Goal: Complete application form

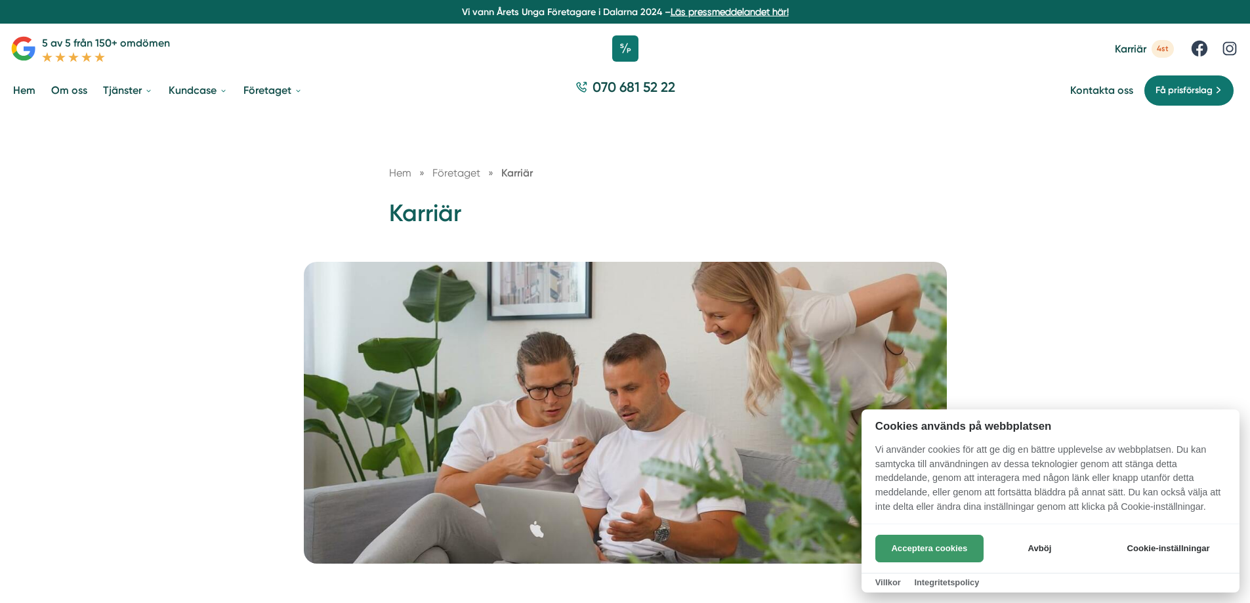
click at [934, 545] on button "Acceptera cookies" at bounding box center [929, 549] width 108 height 28
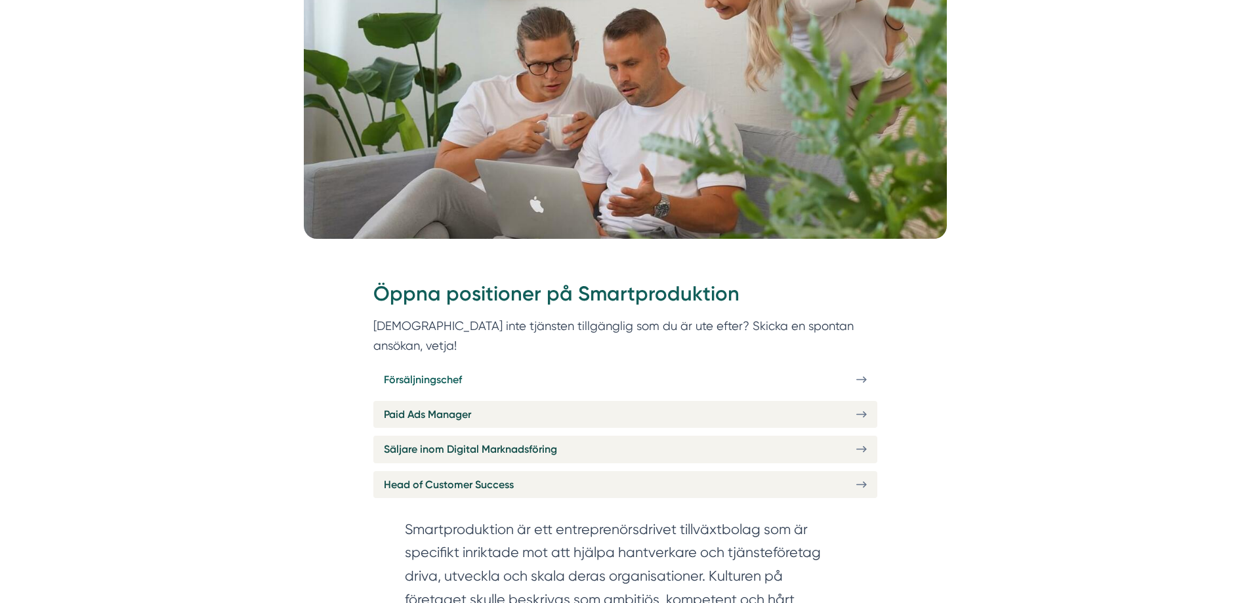
scroll to position [328, 0]
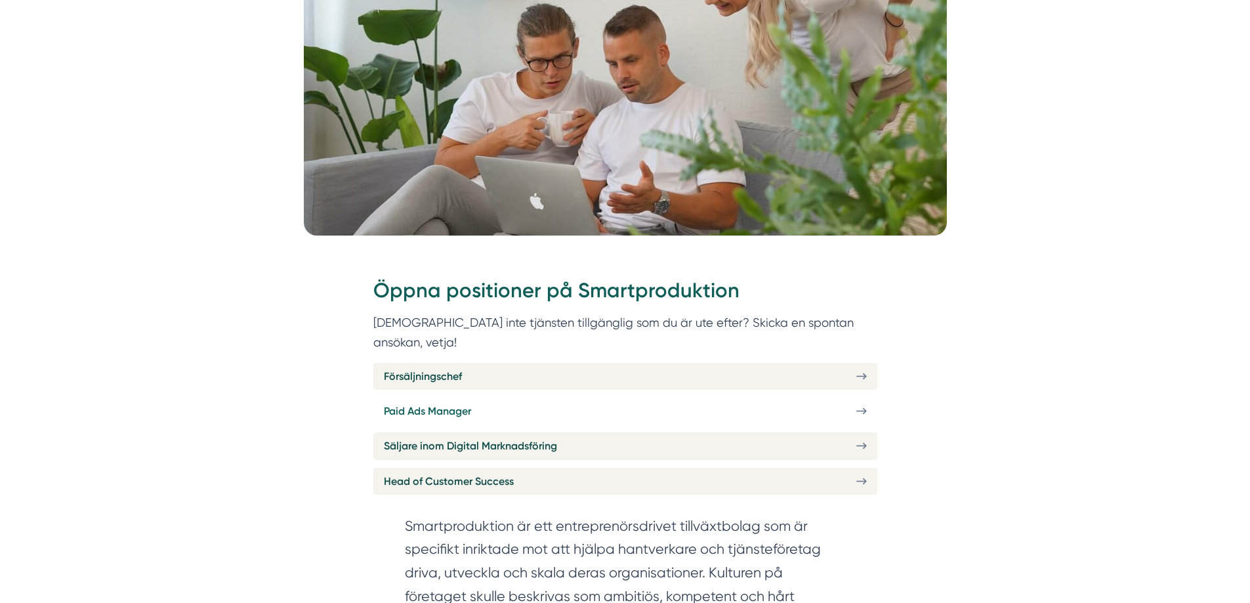
click at [453, 403] on span "Paid Ads Manager" at bounding box center [427, 411] width 87 height 16
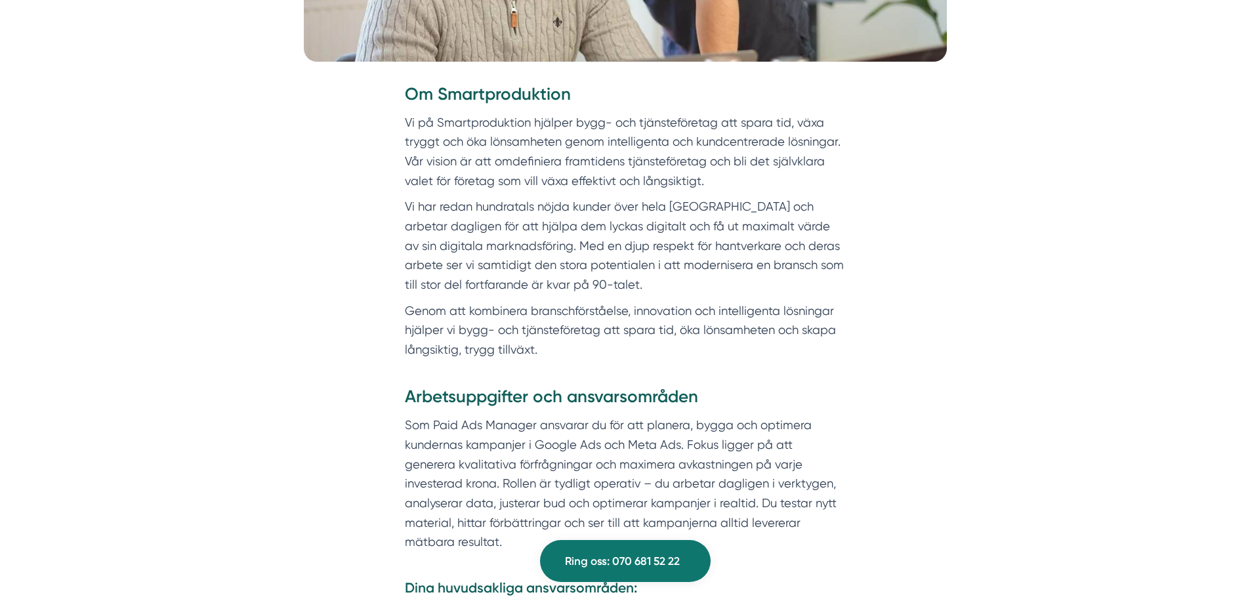
scroll to position [656, 0]
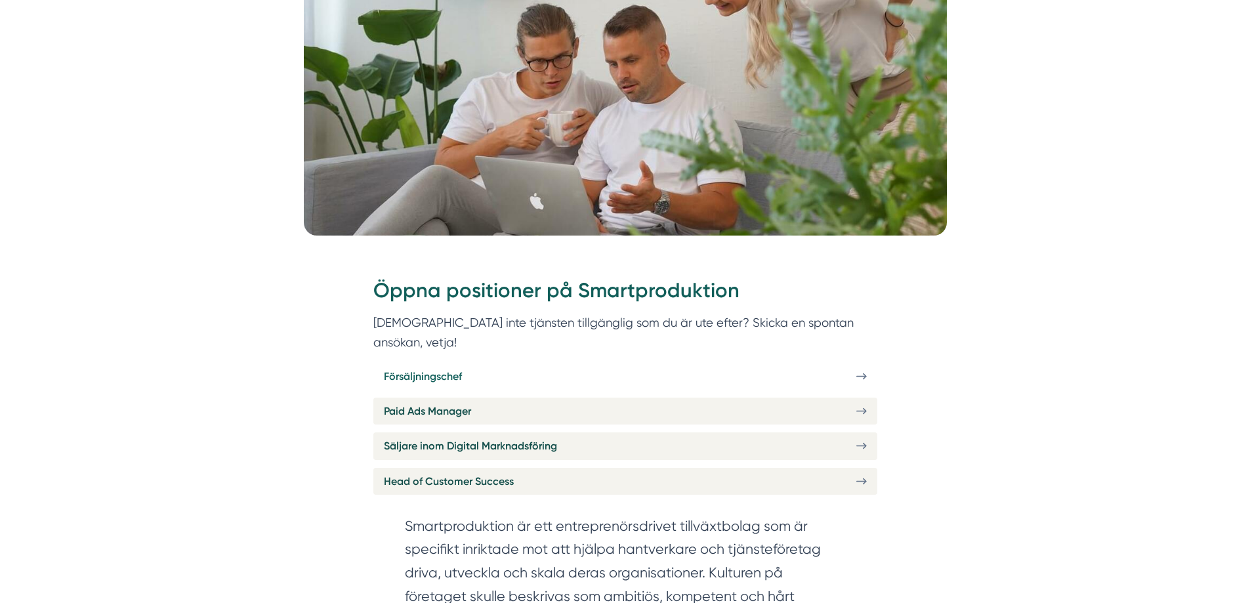
click at [449, 368] on span "Försäljningschef" at bounding box center [423, 376] width 78 height 16
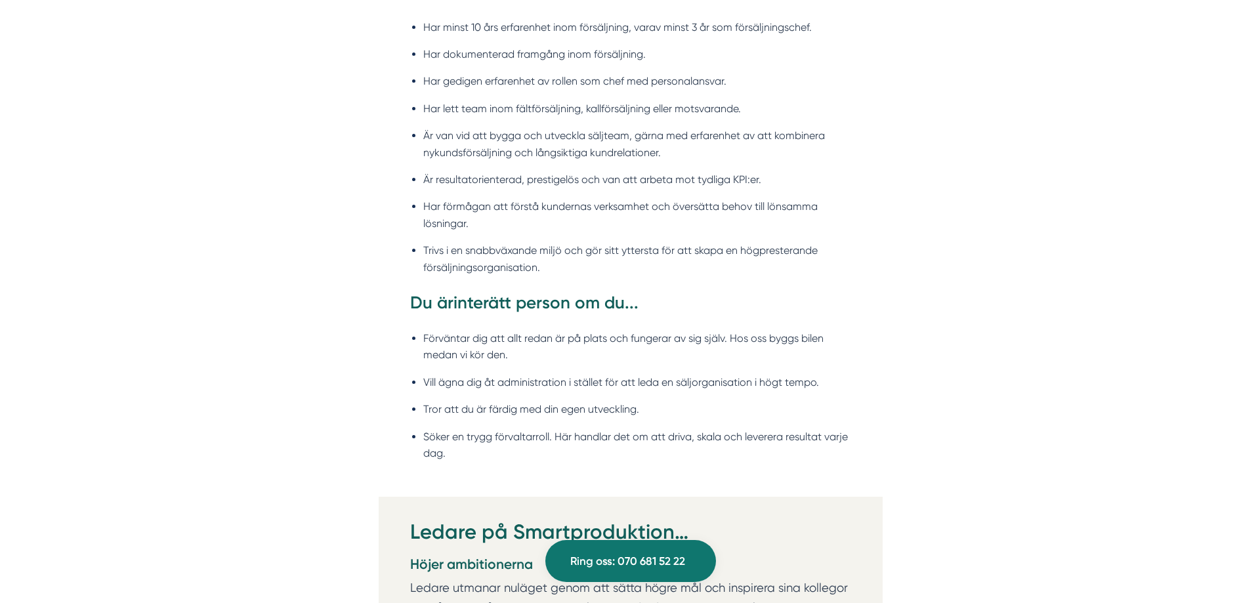
scroll to position [1509, 0]
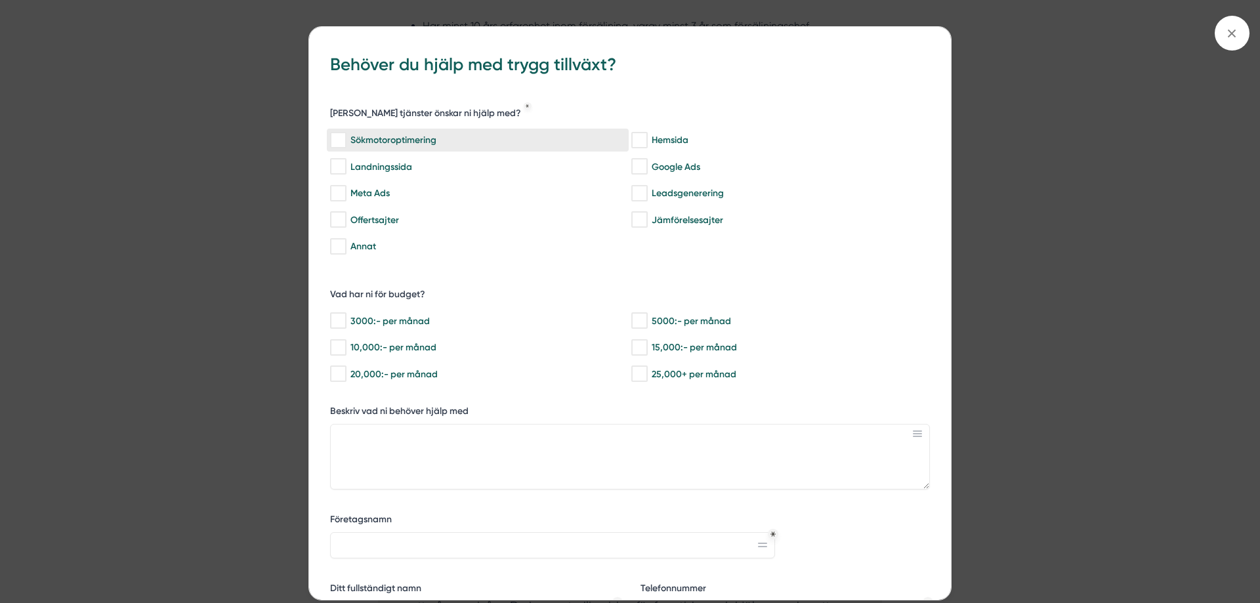
click at [384, 135] on div "Sökmotoroptimering" at bounding box center [477, 140] width 295 height 13
click at [345, 135] on input "Sökmotoroptimering" at bounding box center [337, 140] width 15 height 13
checkbox input "true"
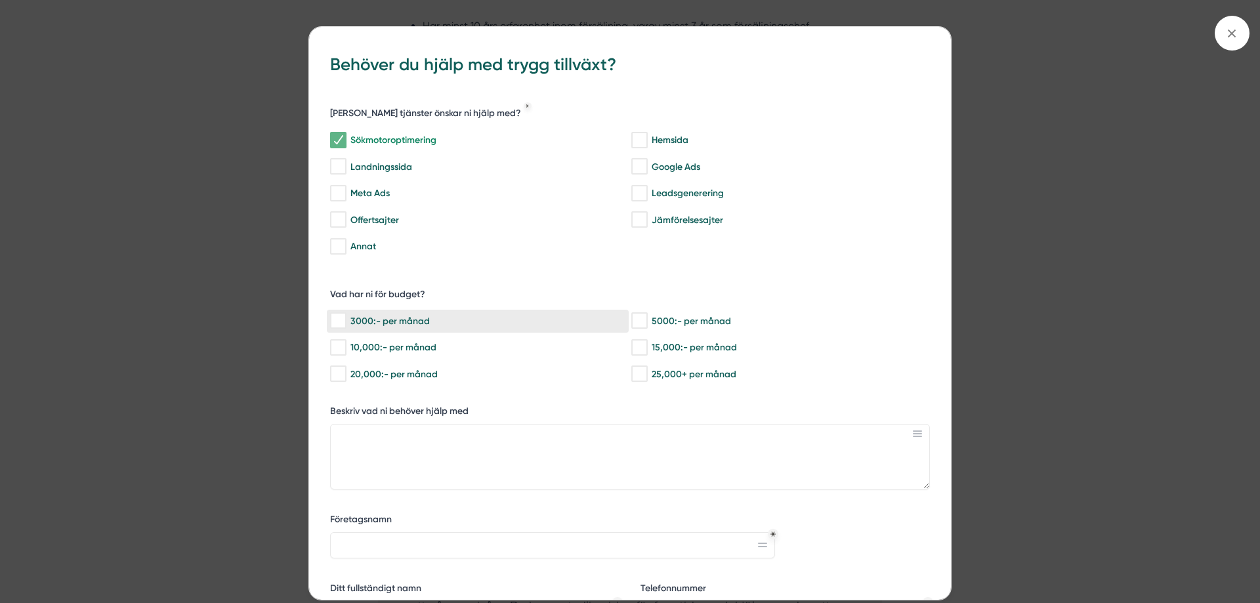
click at [379, 325] on div "3000:- per månad" at bounding box center [477, 320] width 295 height 13
click at [345, 325] on input "3000:- per månad" at bounding box center [337, 320] width 15 height 13
checkbox input "true"
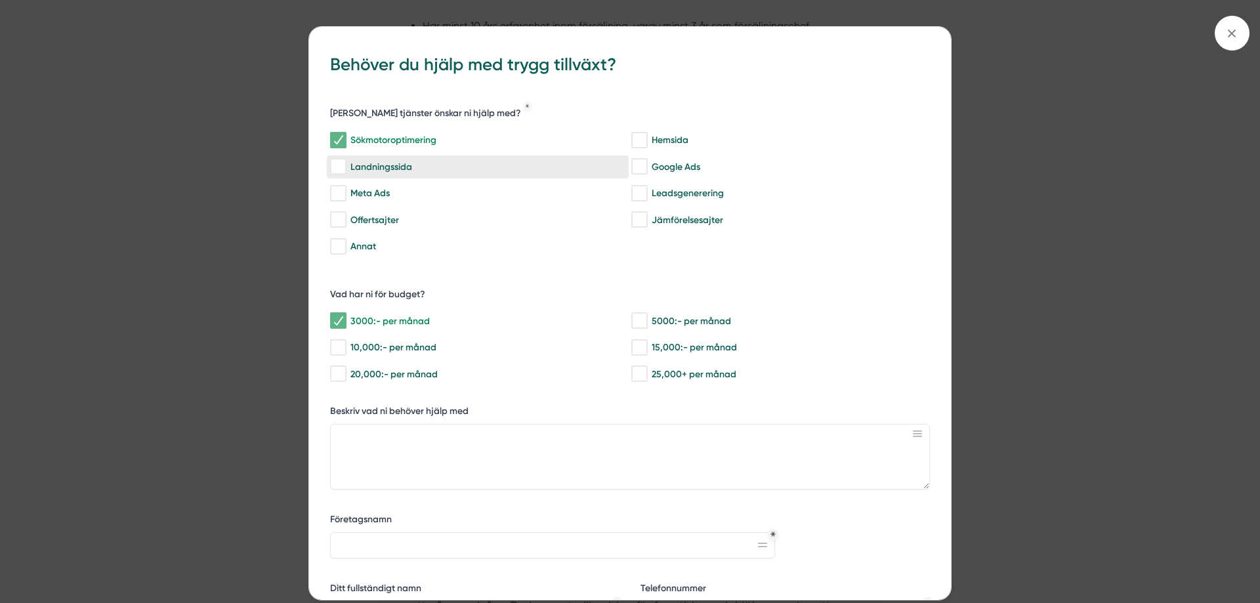
click at [388, 170] on div "Landningssida" at bounding box center [477, 166] width 295 height 13
click at [345, 170] on input "Landningssida" at bounding box center [337, 166] width 15 height 13
checkbox input "true"
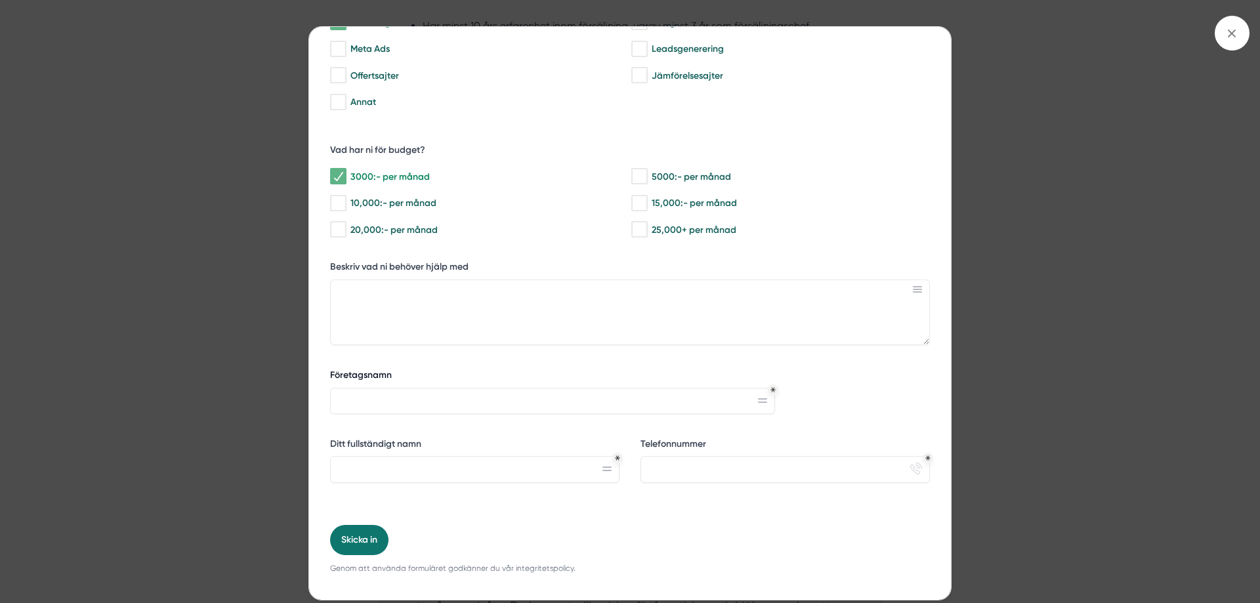
scroll to position [153, 0]
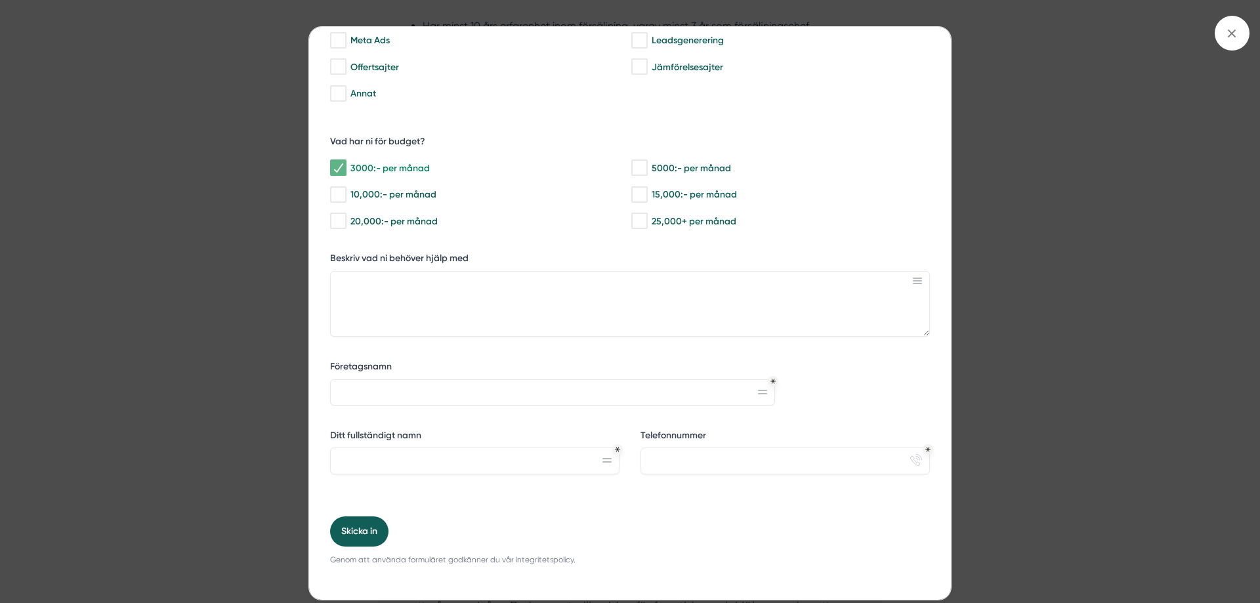
click at [369, 530] on button "Skicka in" at bounding box center [359, 531] width 58 height 30
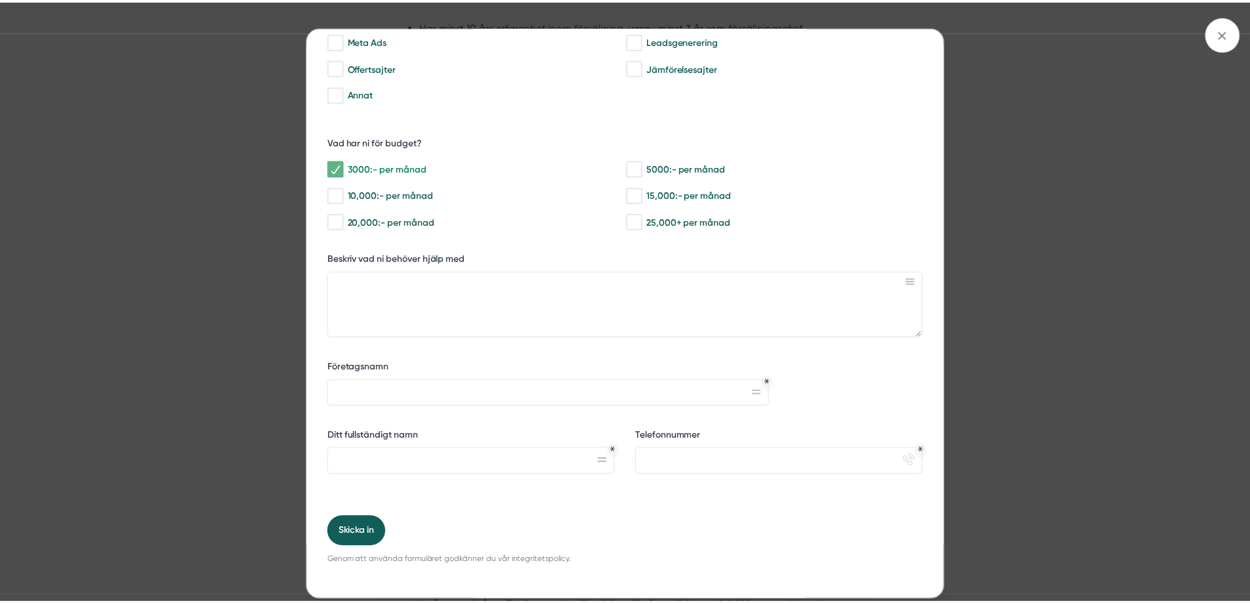
scroll to position [194, 0]
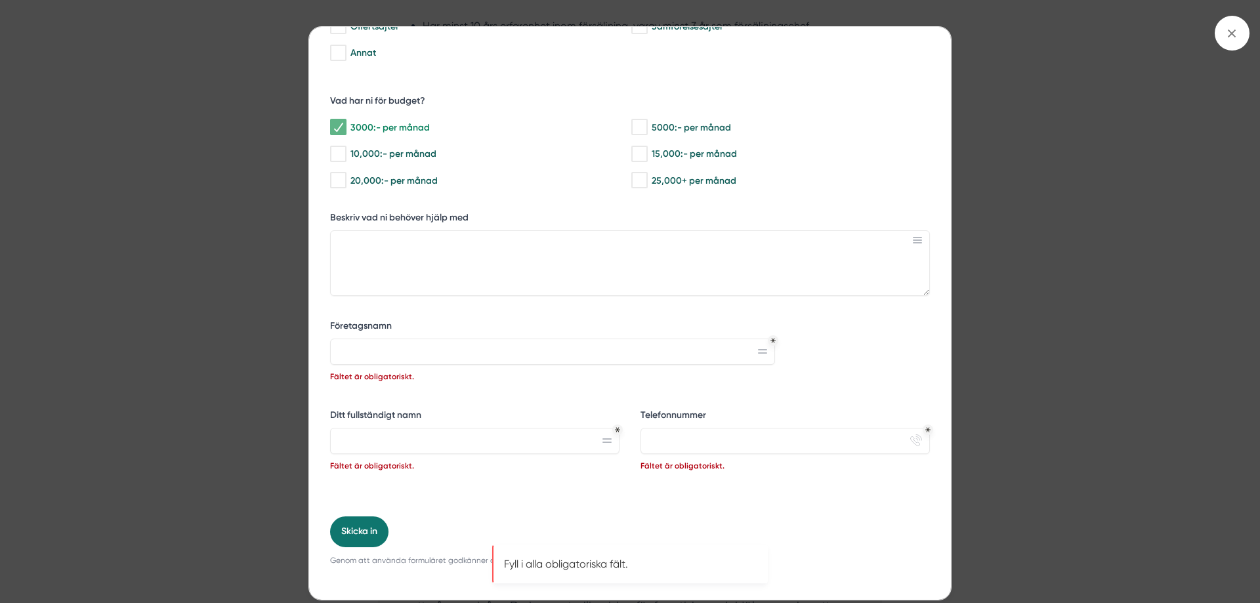
click at [220, 351] on div "bbc9b822-b2c6-488a-ab3e-9a2d59e49c7c Behöver du hjälp med trygg tillväxt? Vilka…" at bounding box center [630, 301] width 1260 height 603
